Goal: Information Seeking & Learning: Learn about a topic

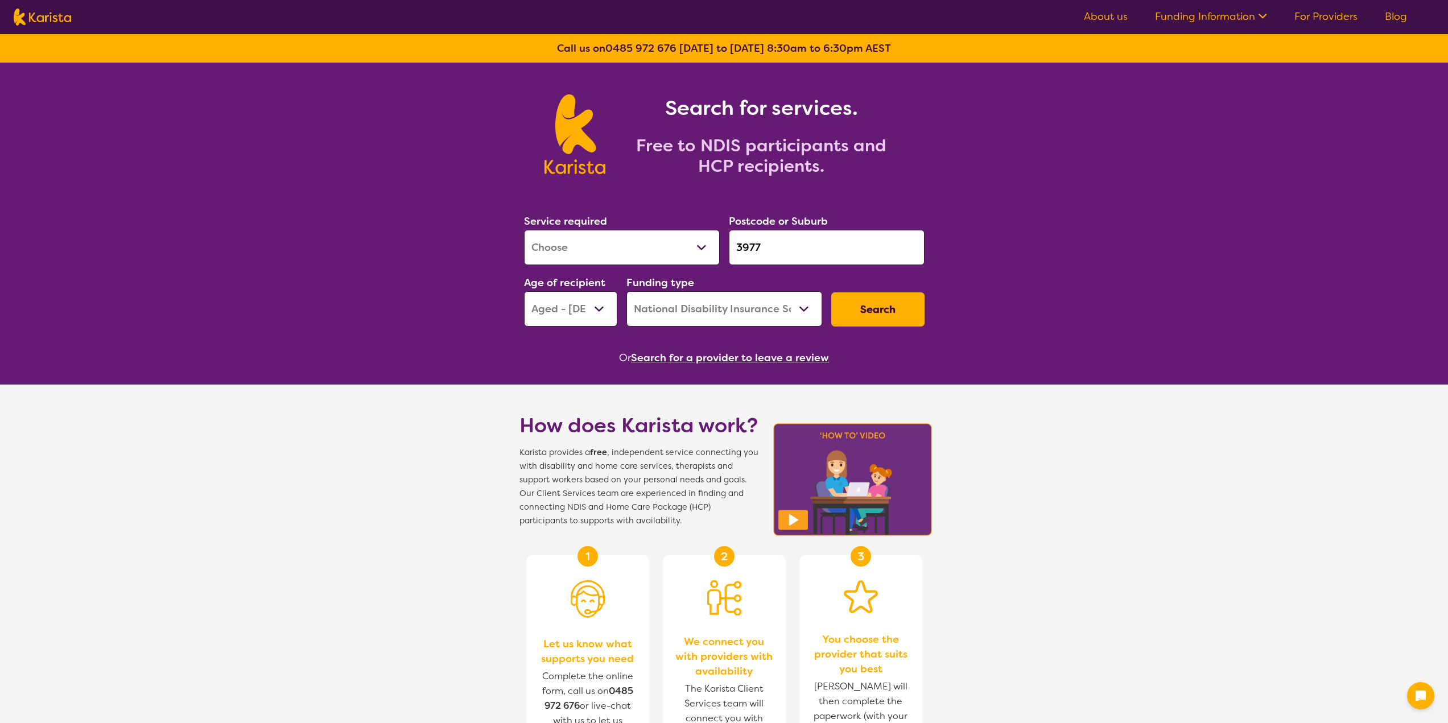
select select "[MEDICAL_DATA]"
select select "AG"
select select "NDIS"
click at [582, 307] on select "Early Childhood - 0 to 9 Child - 10 to 11 Adolescent - 12 to 17 Adult - 18 to 6…" at bounding box center [570, 308] width 93 height 35
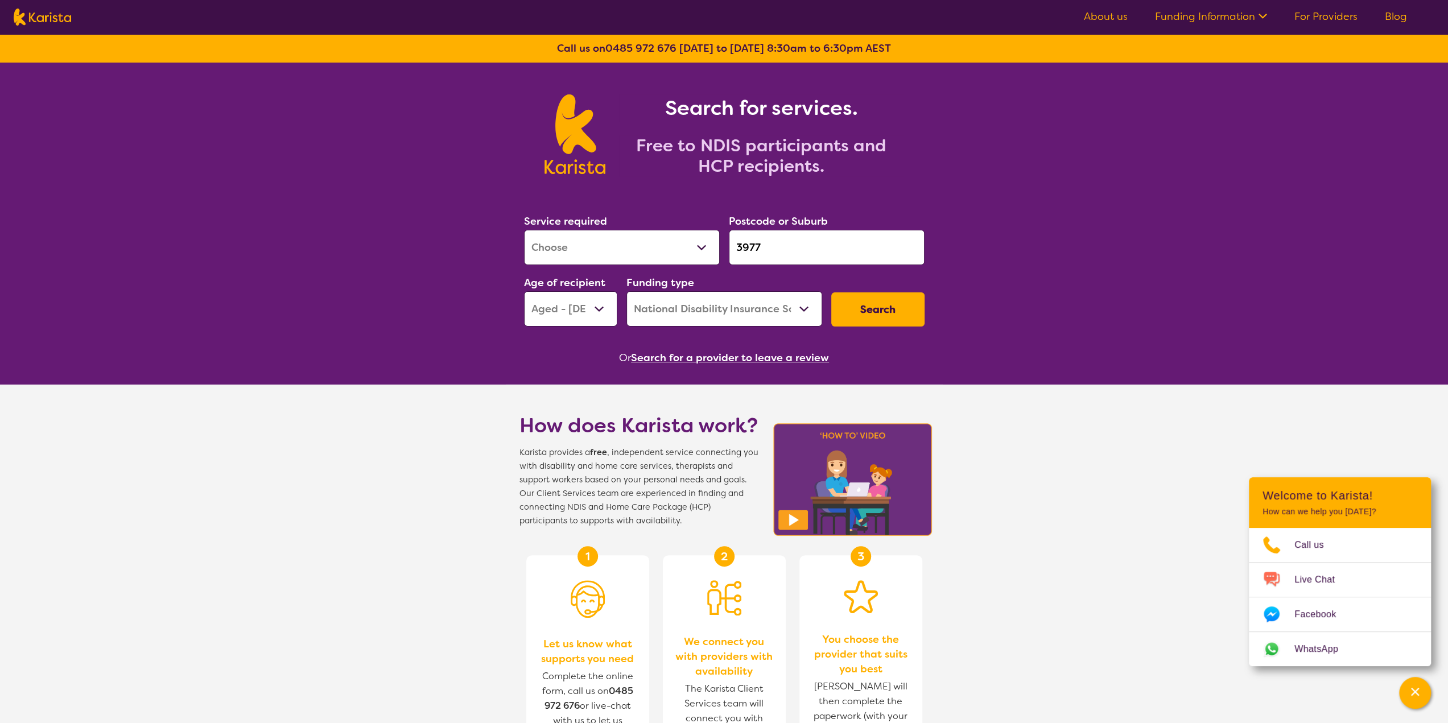
click at [622, 247] on select "Allied Health Assistant Assessment ([MEDICAL_DATA] or [MEDICAL_DATA]) Behaviour…" at bounding box center [622, 247] width 196 height 35
select select "[MEDICAL_DATA]"
click at [524, 230] on select "Allied Health Assistant Assessment ([MEDICAL_DATA] or [MEDICAL_DATA]) Behaviour…" at bounding box center [622, 247] width 196 height 35
click at [767, 248] on input "3977" at bounding box center [827, 247] width 196 height 35
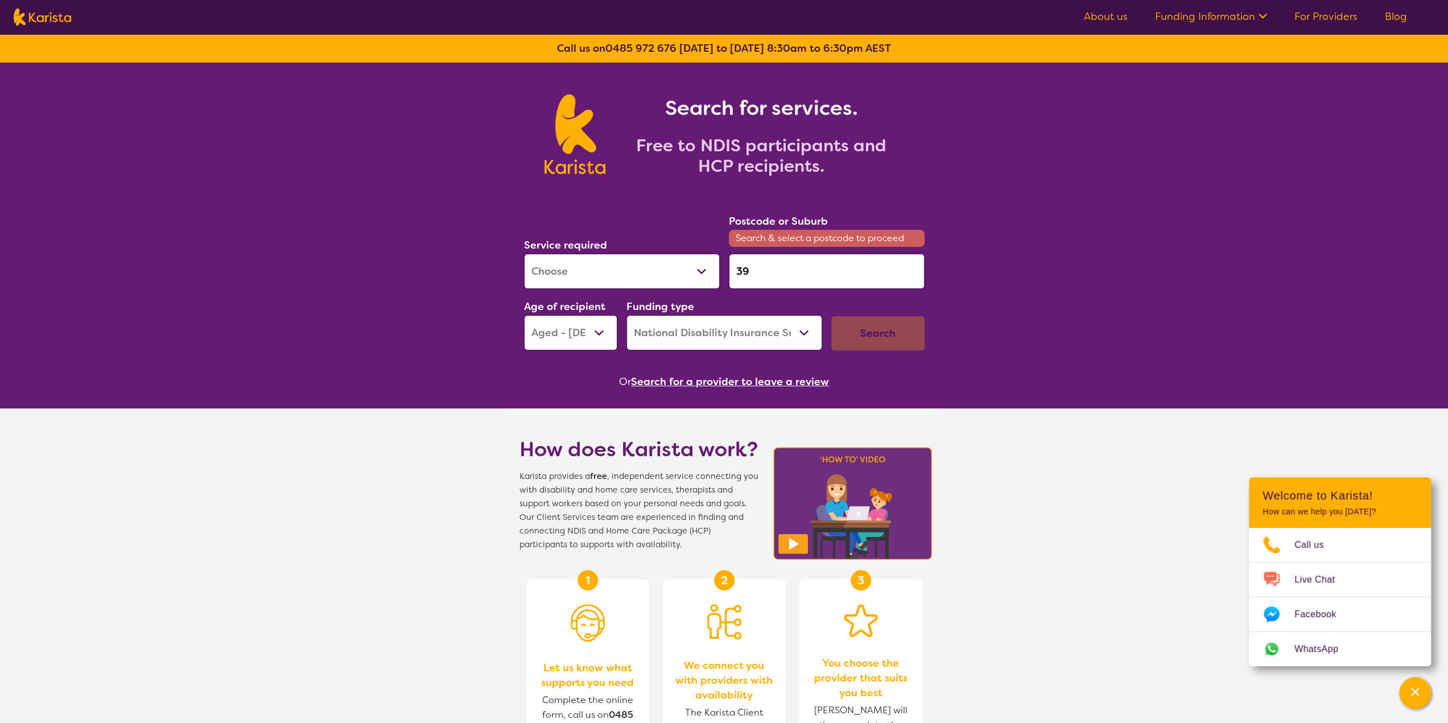
type input "3"
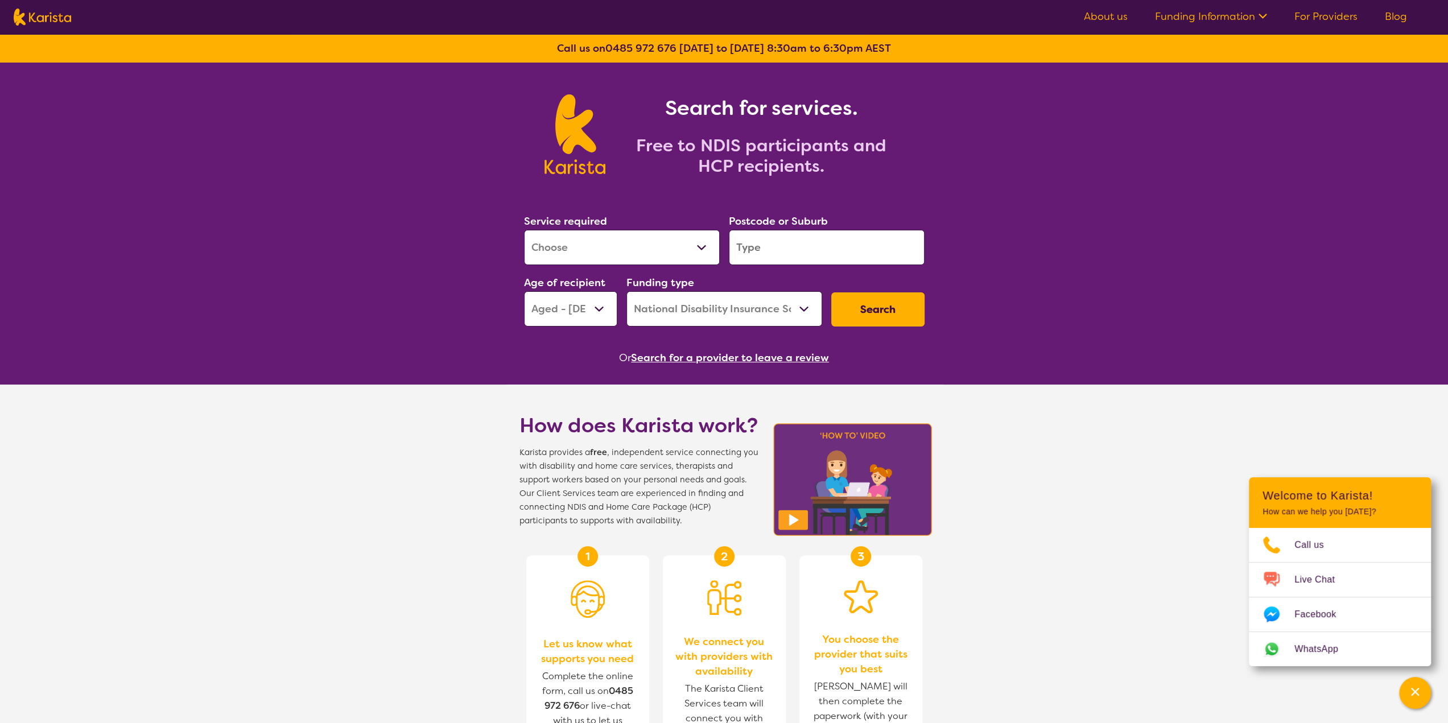
click at [755, 243] on input "search" at bounding box center [827, 247] width 196 height 35
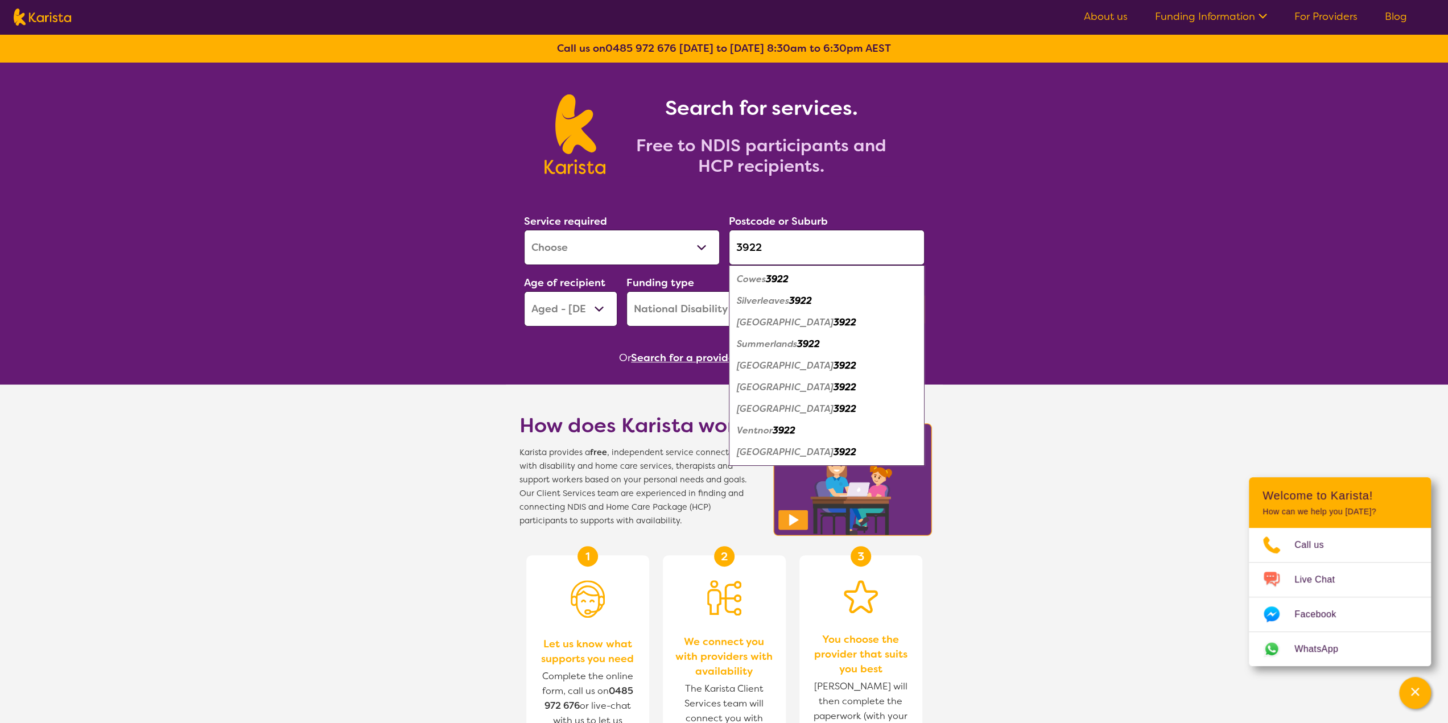
type input "3922"
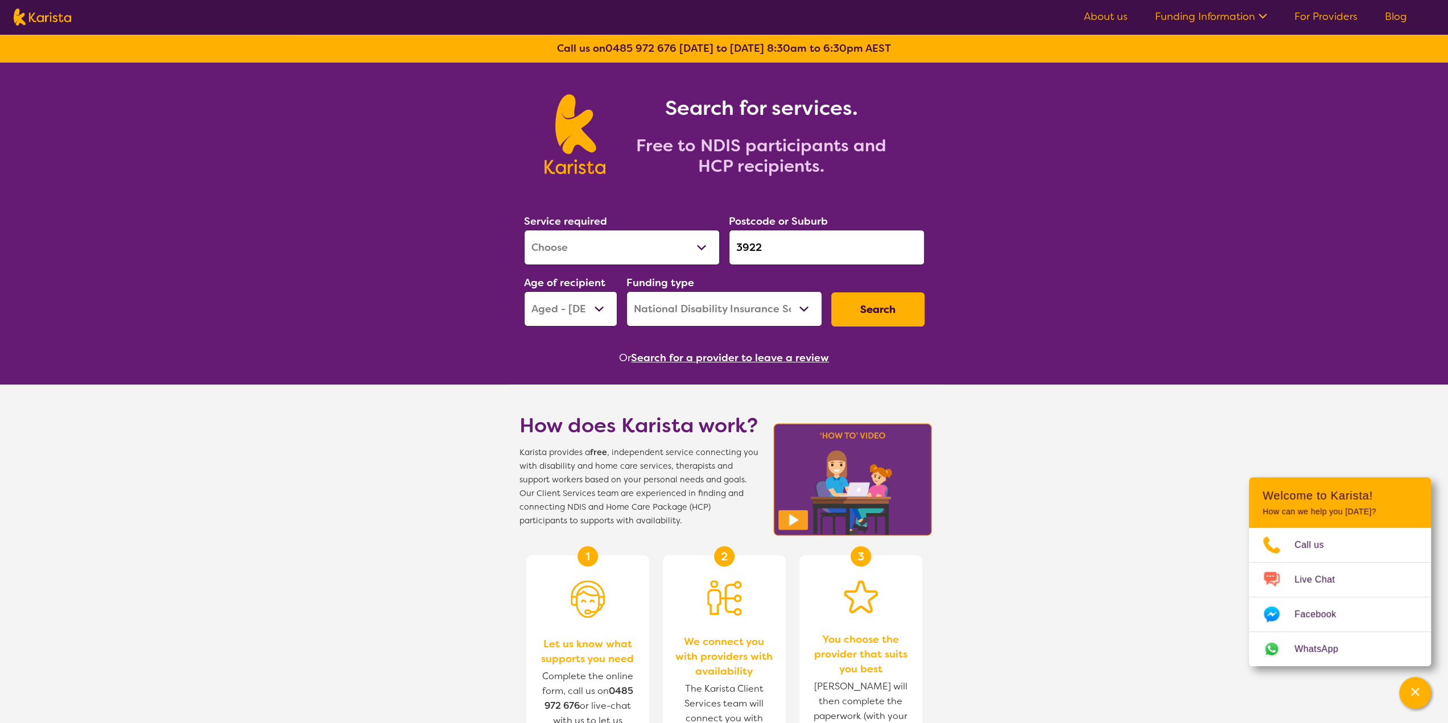
click at [597, 312] on select "Early Childhood - 0 to 9 Child - 10 to 11 Adolescent - 12 to 17 Adult - 18 to 6…" at bounding box center [570, 308] width 93 height 35
select select "AS"
click at [524, 291] on select "Early Childhood - 0 to 9 Child - 10 to 11 Adolescent - 12 to 17 Adult - 18 to 6…" at bounding box center [570, 308] width 93 height 35
click at [875, 305] on button "Search" at bounding box center [877, 309] width 93 height 34
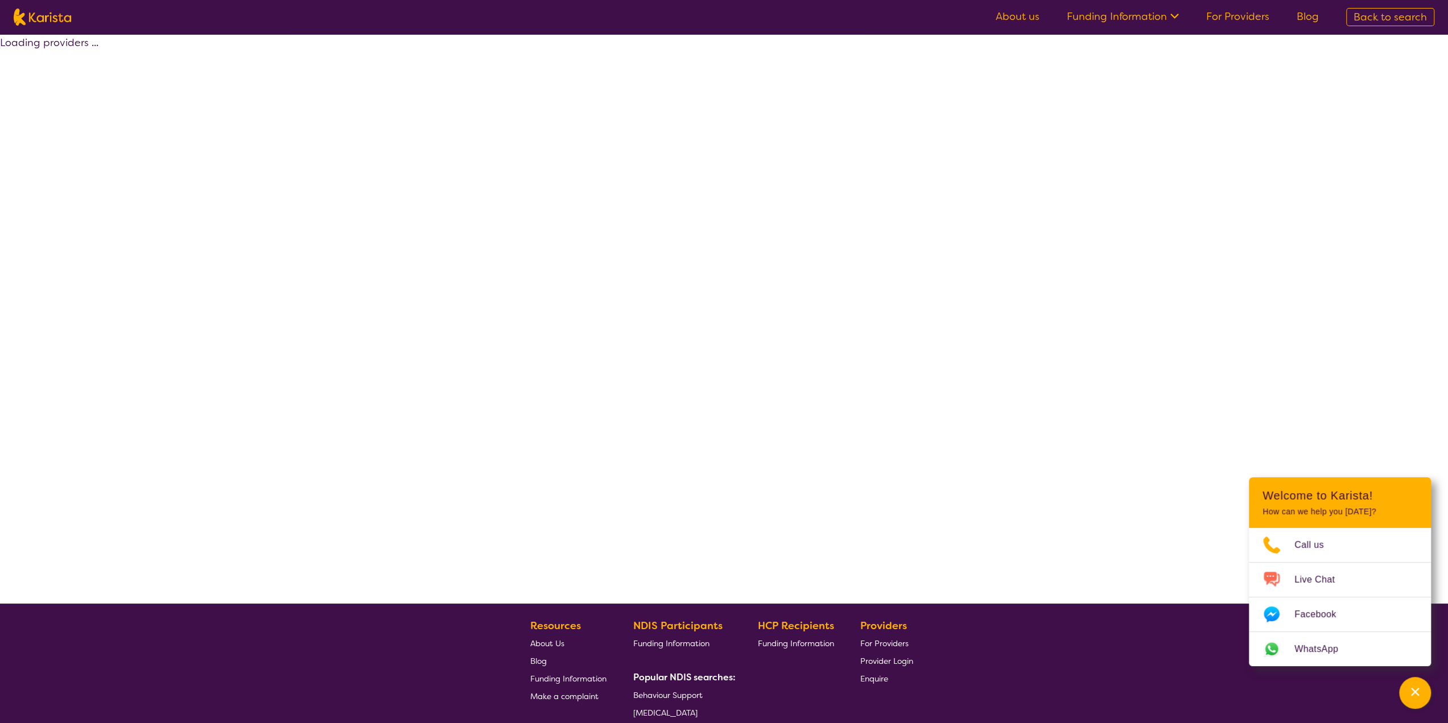
select select "by_score"
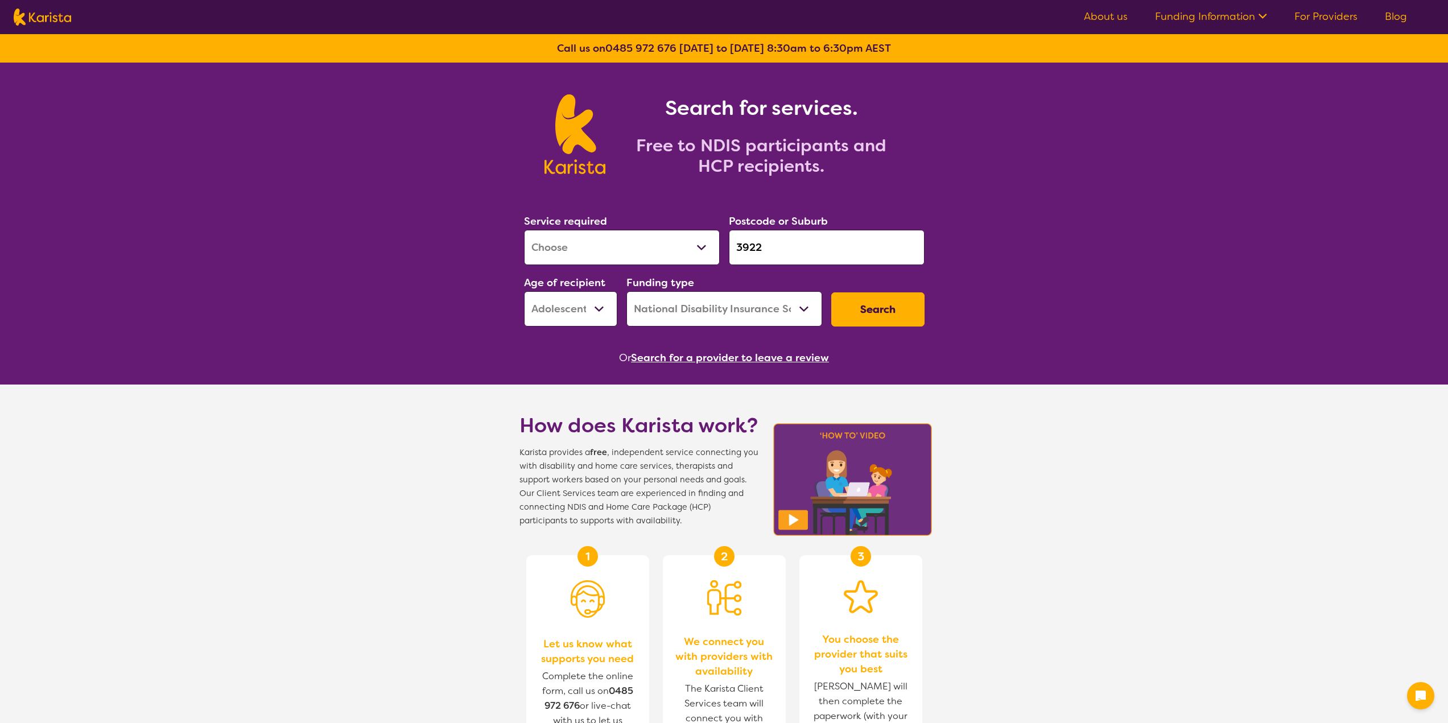
select select "[MEDICAL_DATA]"
select select "AS"
select select "NDIS"
drag, startPoint x: 768, startPoint y: 246, endPoint x: 724, endPoint y: 247, distance: 43.8
click at [724, 247] on div "Postcode or Suburb 3922" at bounding box center [826, 238] width 205 height 61
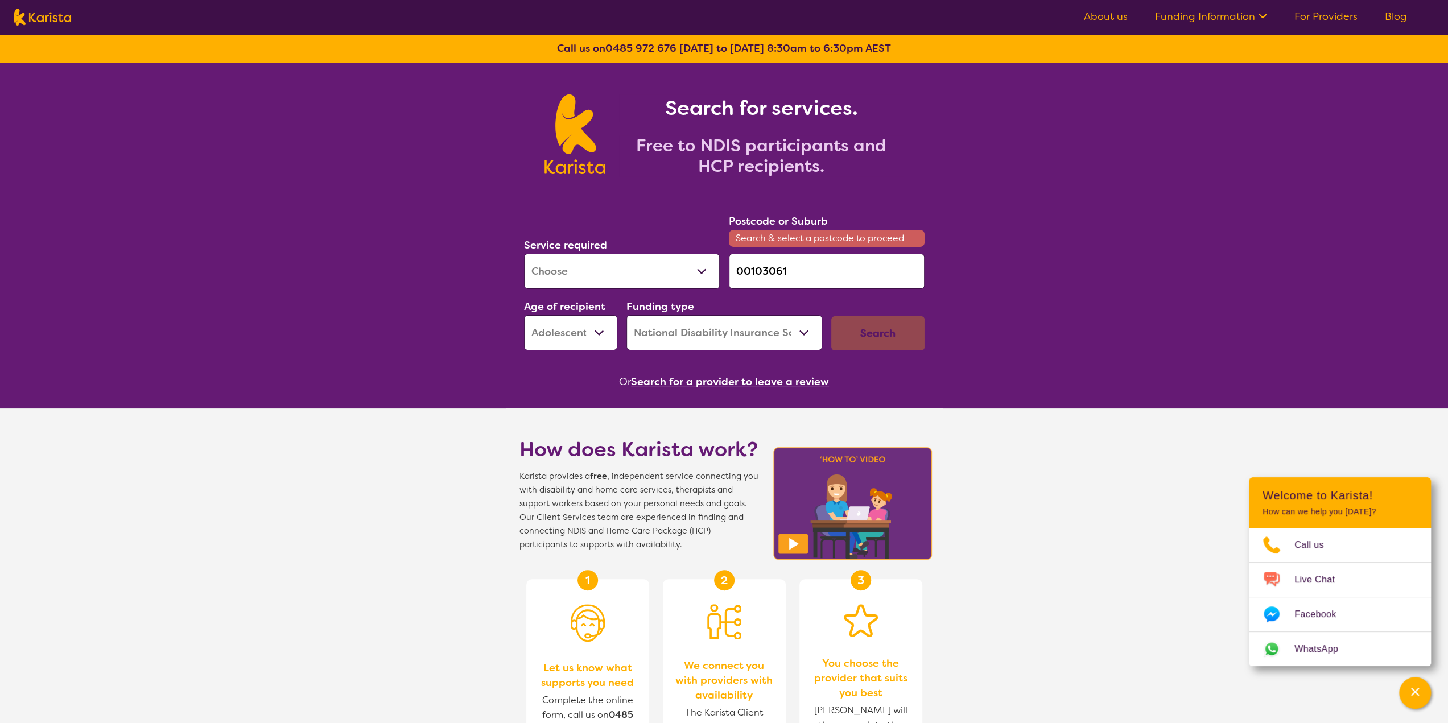
type input "00103061"
click at [800, 275] on input "00103061" at bounding box center [827, 271] width 196 height 35
drag, startPoint x: 808, startPoint y: 275, endPoint x: 717, endPoint y: 263, distance: 91.7
click at [717, 263] on div "Service required Allied Health Assistant Assessment (ADHD or Autism) Behaviour …" at bounding box center [724, 281] width 410 height 147
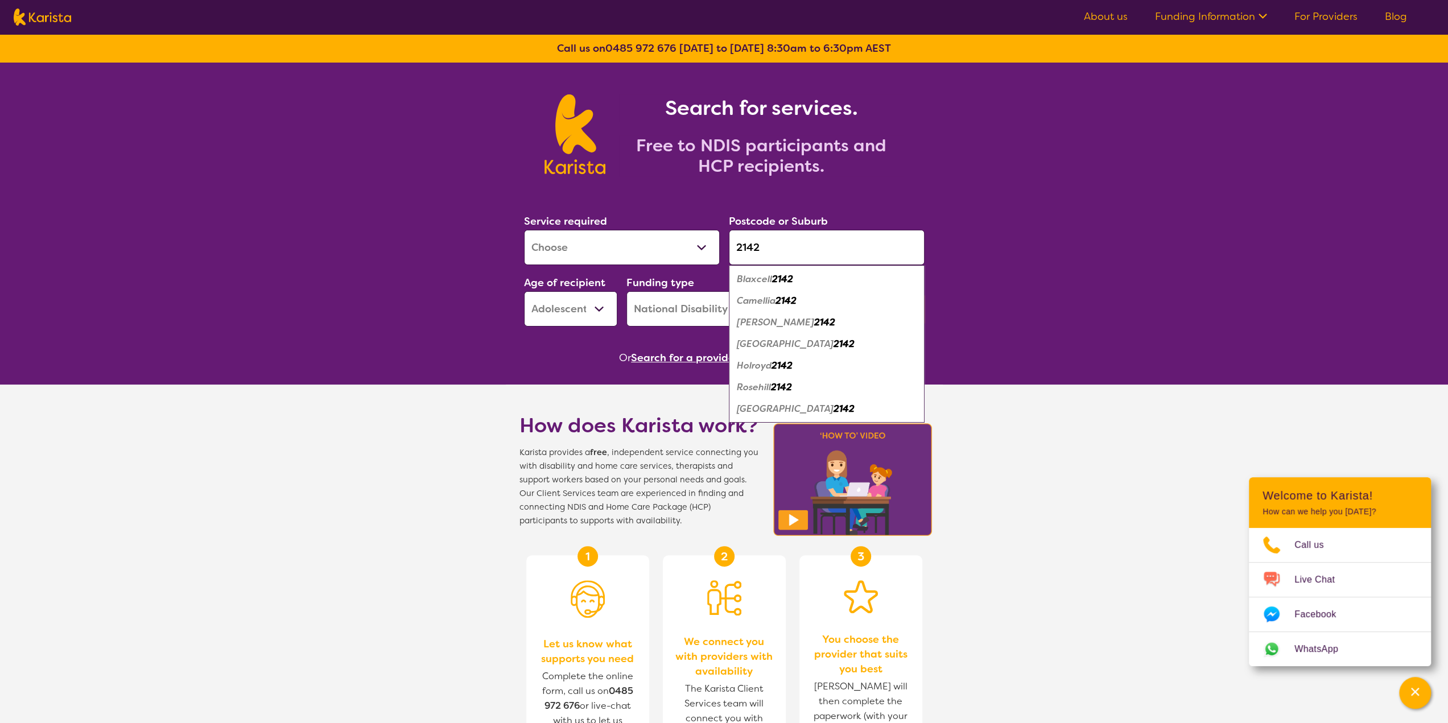
type input "2142"
click at [589, 313] on select "Early Childhood - 0 to 9 Child - 10 to 11 Adolescent - 12 to 17 Adult - 18 to 6…" at bounding box center [570, 308] width 93 height 35
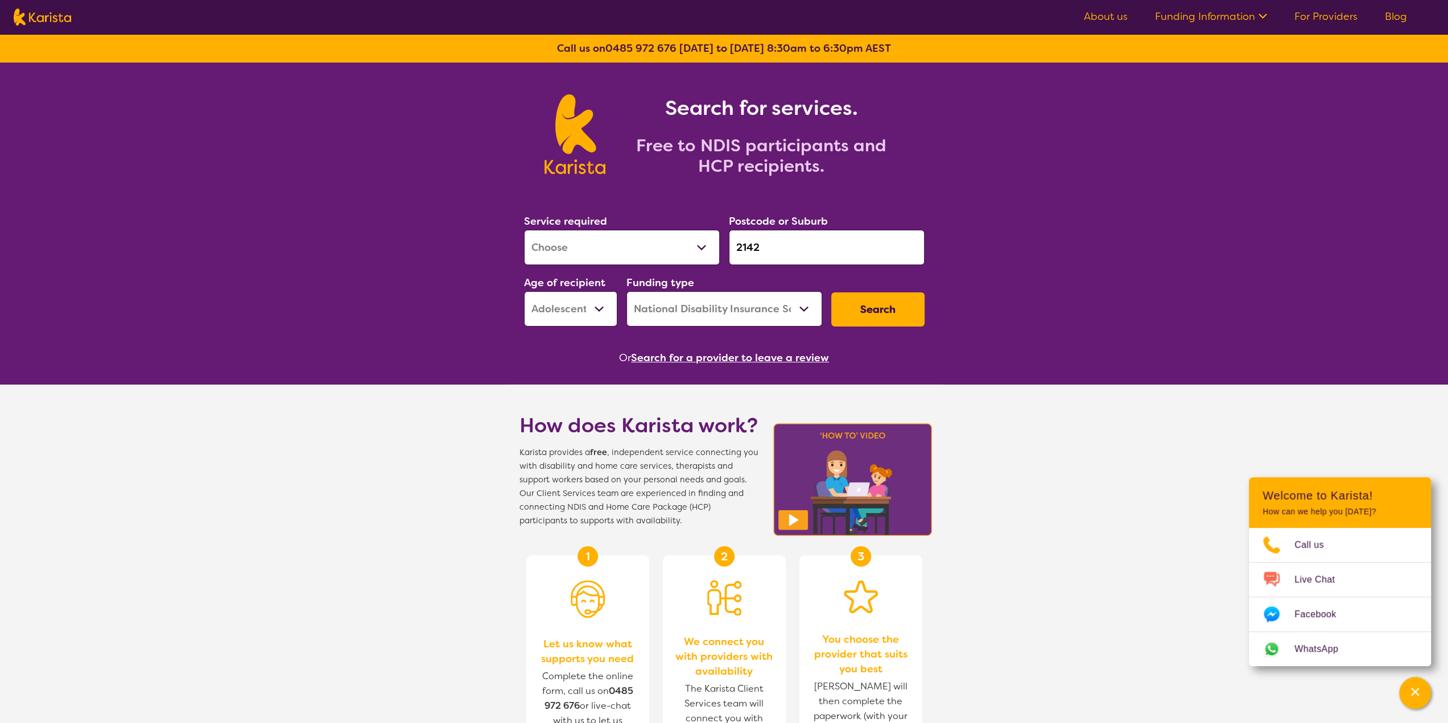
select select "EC"
click at [524, 291] on select "Early Childhood - 0 to 9 Child - 10 to 11 Adolescent - 12 to 17 Adult - 18 to 6…" at bounding box center [570, 308] width 93 height 35
click at [862, 316] on button "Search" at bounding box center [877, 309] width 93 height 34
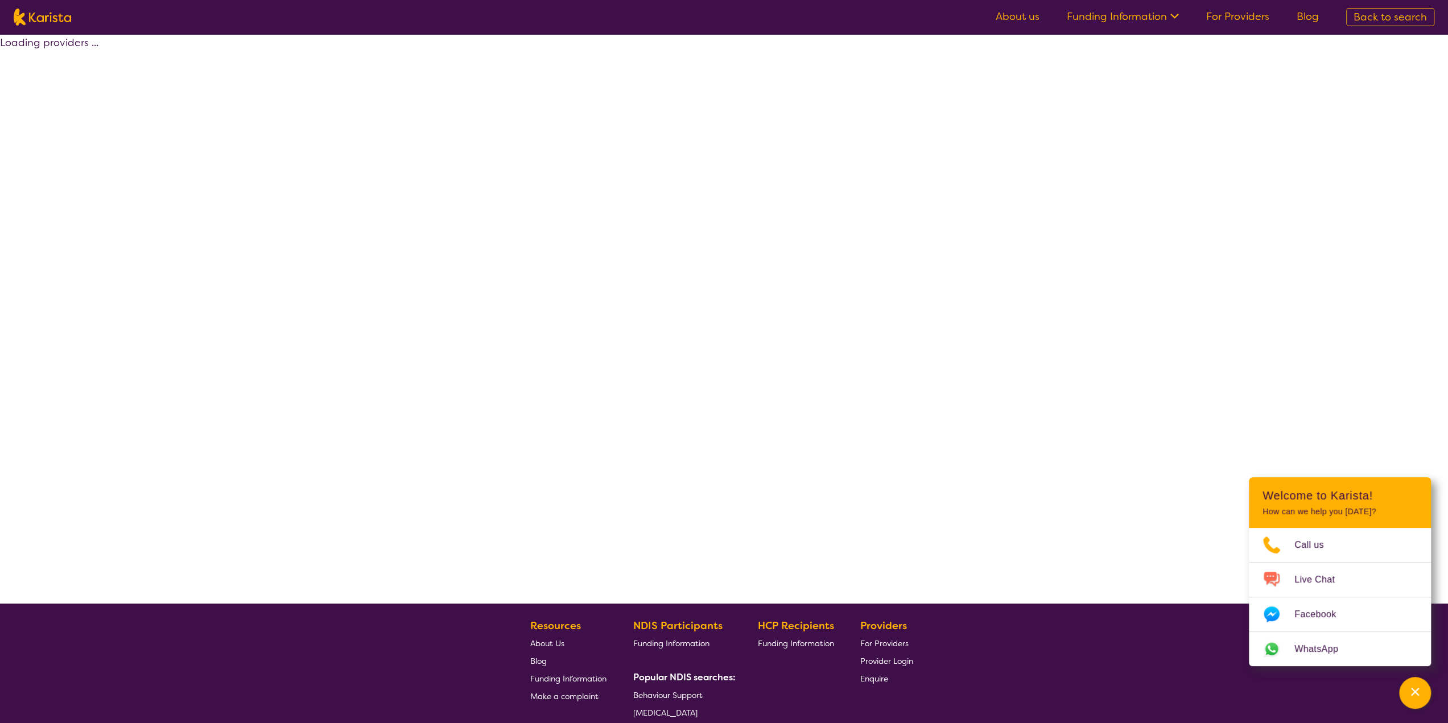
select select "by_score"
